Goal: Find specific page/section: Find specific page/section

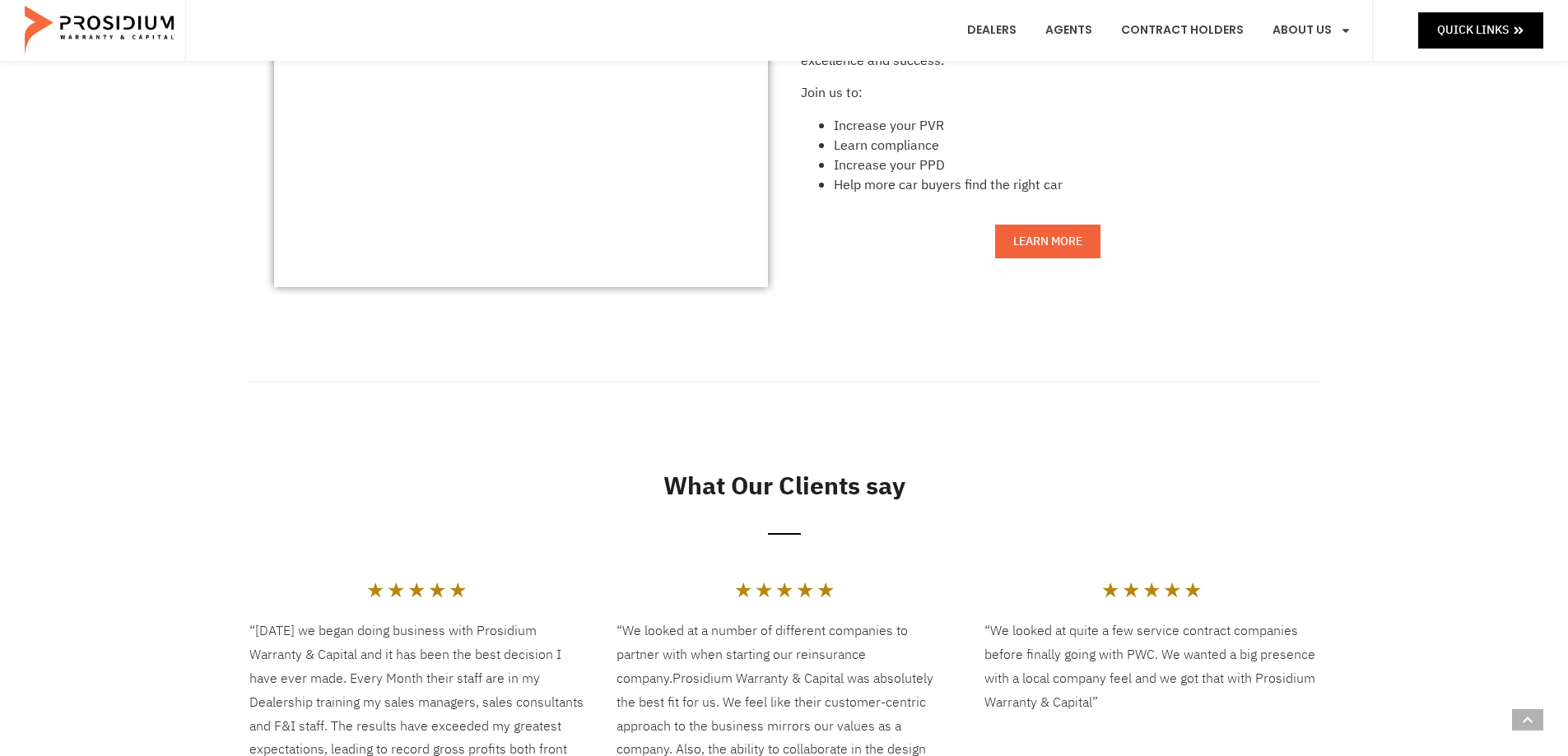
scroll to position [1069, 0]
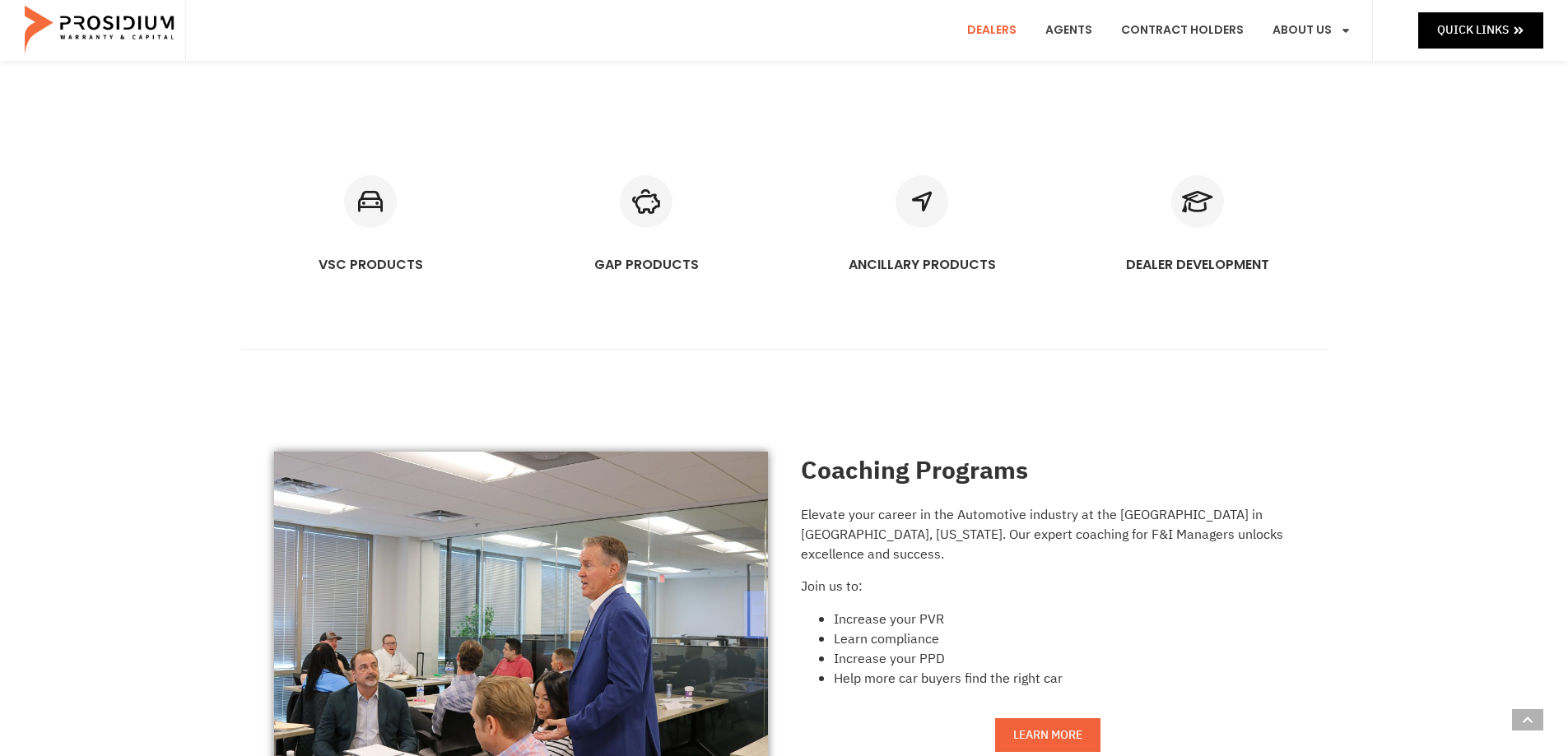
click at [1010, 30] on link "Dealers" at bounding box center [992, 30] width 74 height 61
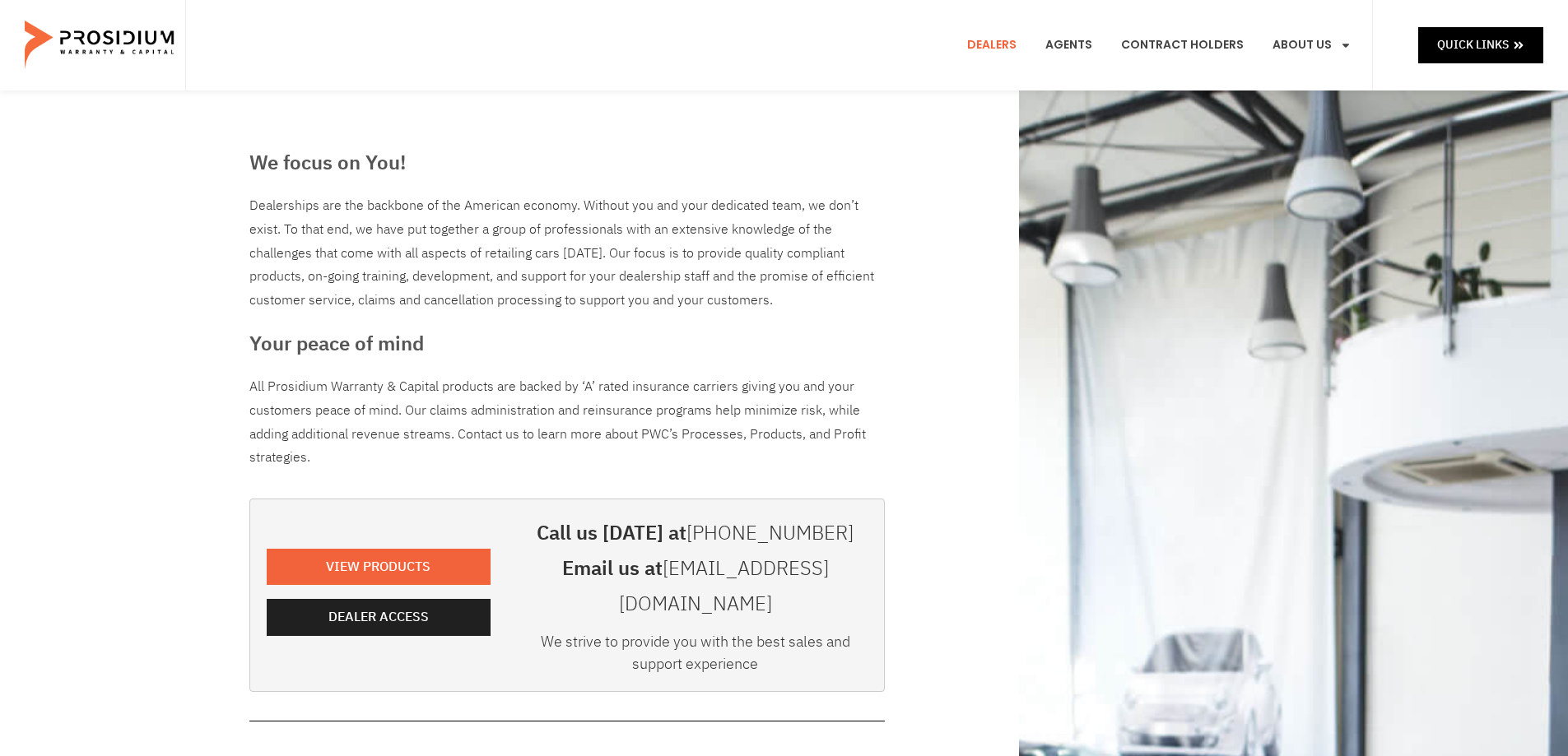
click at [336, 610] on e-page-transition at bounding box center [784, 378] width 1568 height 756
click at [376, 605] on span "Dealer Access" at bounding box center [382, 617] width 100 height 24
